Goal: Transaction & Acquisition: Download file/media

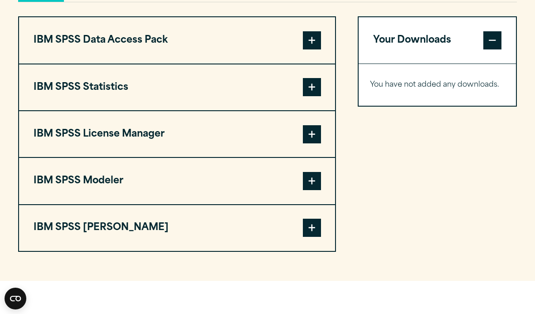
scroll to position [706, 0]
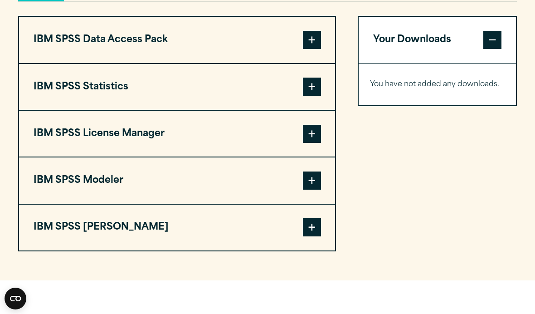
click at [313, 96] on span at bounding box center [312, 87] width 18 height 18
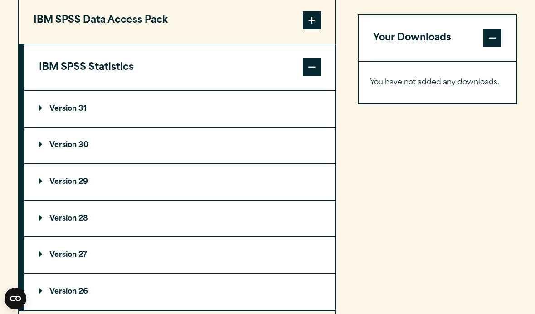
scroll to position [732, 0]
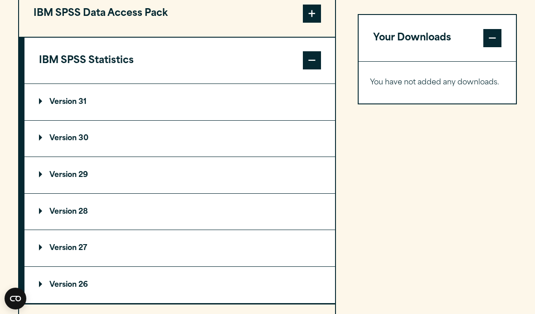
click at [92, 151] on summary "Version 30" at bounding box center [179, 139] width 311 height 36
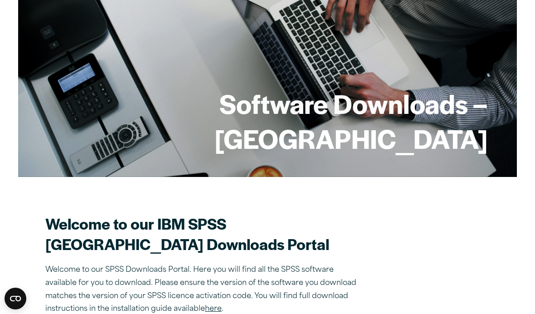
scroll to position [0, 0]
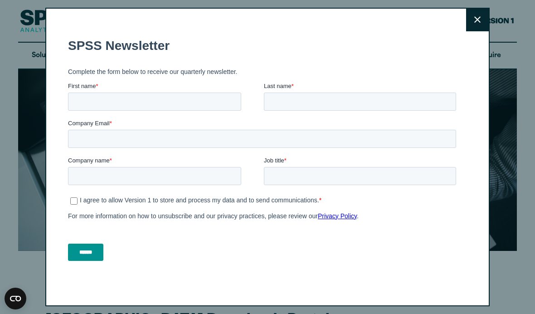
click at [484, 19] on button "Close" at bounding box center [477, 20] width 23 height 23
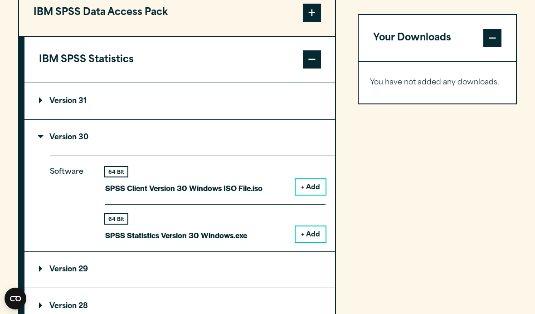
scroll to position [733, 0]
click at [319, 195] on button "+ Add" at bounding box center [311, 187] width 30 height 15
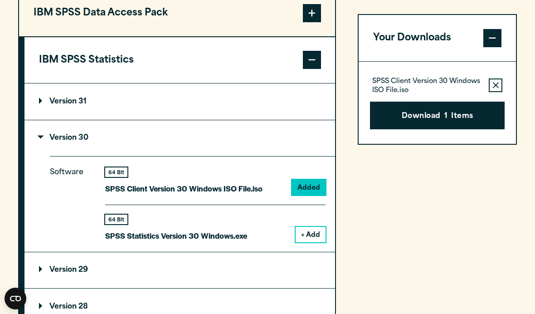
click at [471, 117] on button "Download 1 Items" at bounding box center [437, 116] width 135 height 28
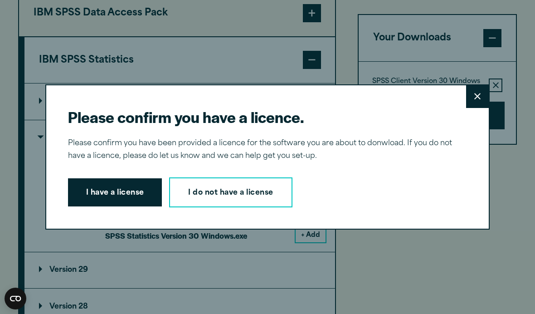
click at [124, 206] on button "I have a license" at bounding box center [115, 192] width 94 height 28
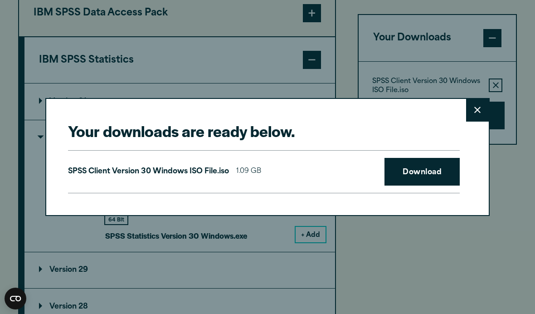
click at [432, 186] on link "Download" at bounding box center [422, 172] width 75 height 28
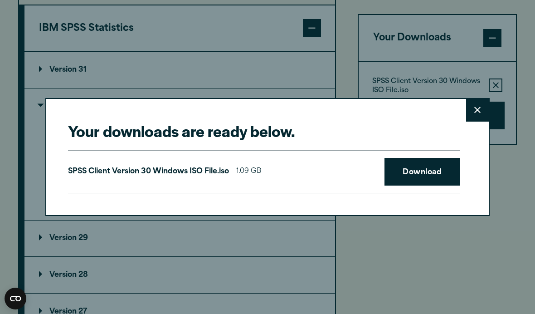
scroll to position [765, 0]
click at [479, 112] on icon at bounding box center [478, 110] width 6 height 6
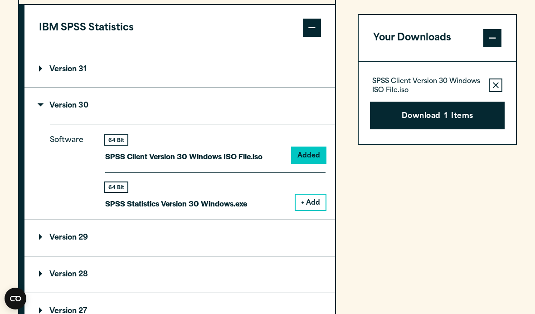
click at [310, 210] on button "+ Add" at bounding box center [311, 202] width 30 height 15
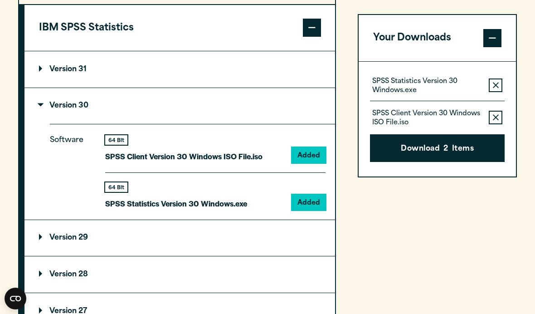
click at [494, 84] on icon "button" at bounding box center [496, 85] width 6 height 6
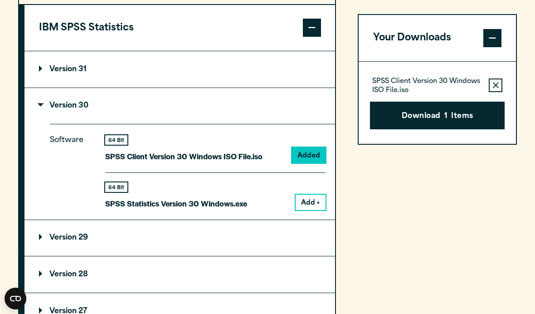
click at [321, 210] on button "Add +" at bounding box center [311, 202] width 30 height 15
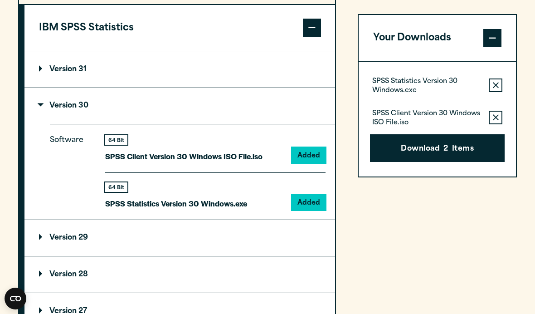
click at [493, 116] on icon "button" at bounding box center [496, 118] width 6 height 6
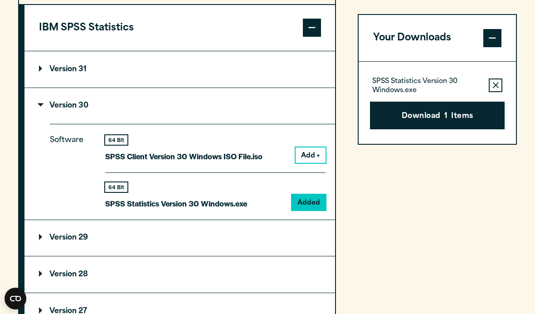
click at [467, 115] on button "Download 1 Items" at bounding box center [437, 116] width 135 height 28
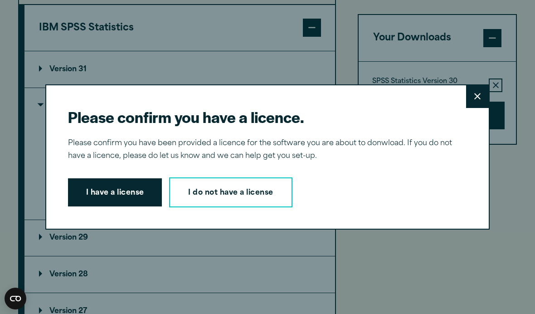
click at [136, 192] on button "I have a license" at bounding box center [115, 192] width 94 height 28
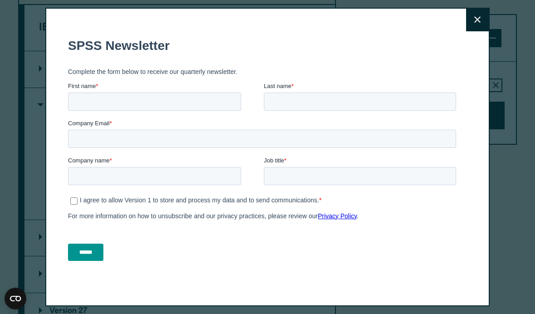
click at [476, 29] on button "Close" at bounding box center [477, 20] width 23 height 23
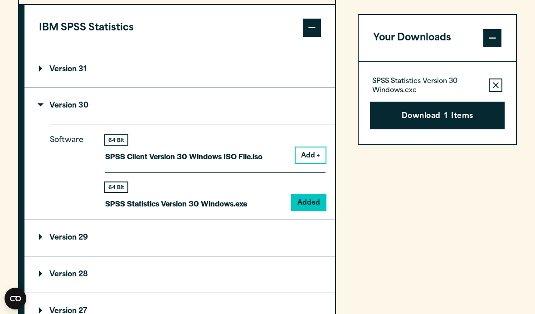
click at [459, 120] on button "Download 1 Items" at bounding box center [437, 116] width 135 height 28
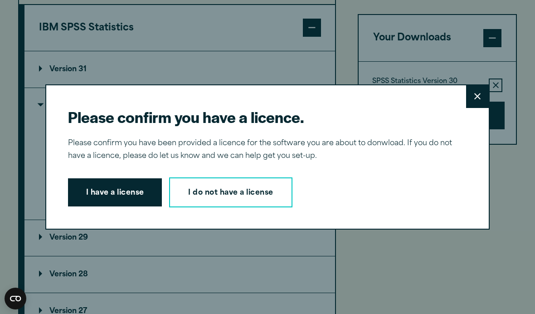
click at [124, 201] on button "I have a license" at bounding box center [115, 192] width 94 height 28
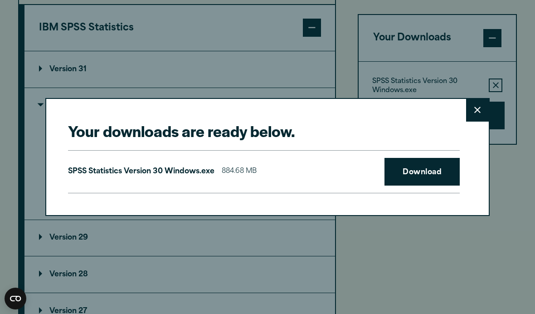
click at [435, 176] on link "Download" at bounding box center [422, 172] width 75 height 28
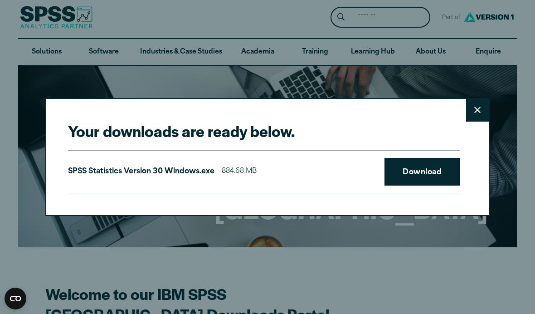
scroll to position [0, 0]
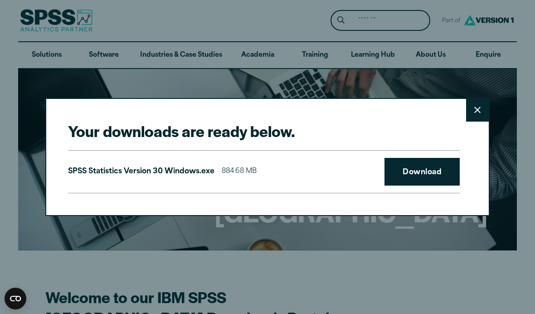
click at [475, 104] on button "Close" at bounding box center [477, 110] width 23 height 23
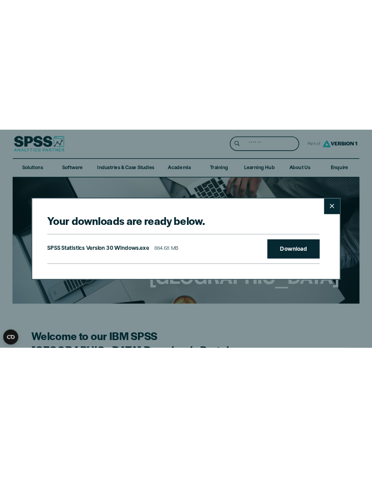
scroll to position [0, 0]
